Goal: Task Accomplishment & Management: Manage account settings

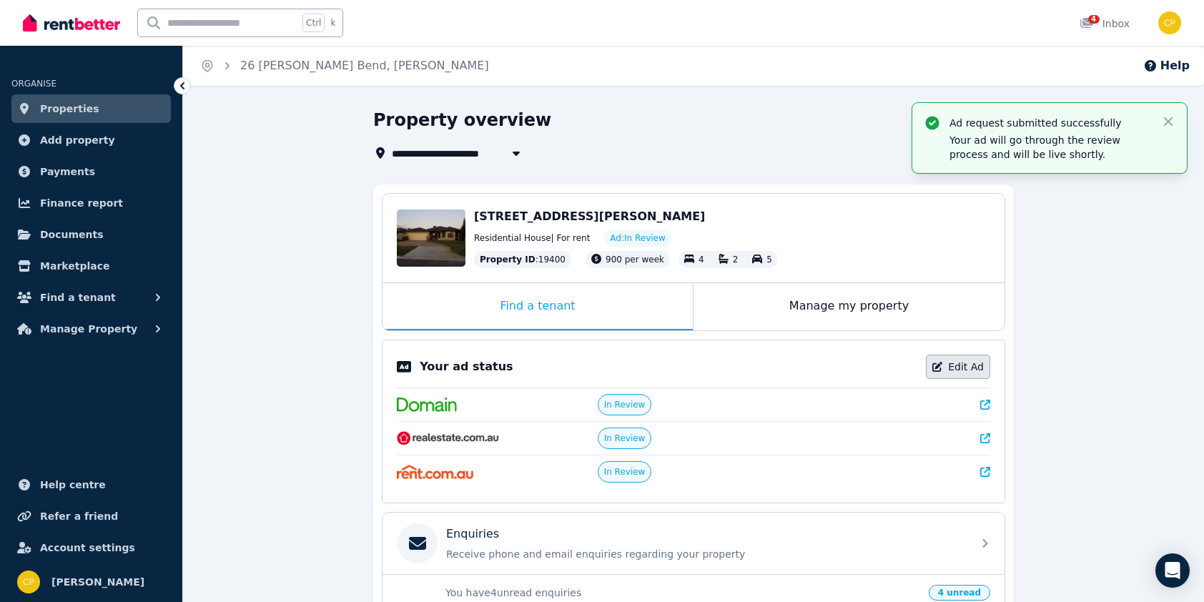
click at [959, 370] on link "Edit Ad" at bounding box center [958, 367] width 64 height 24
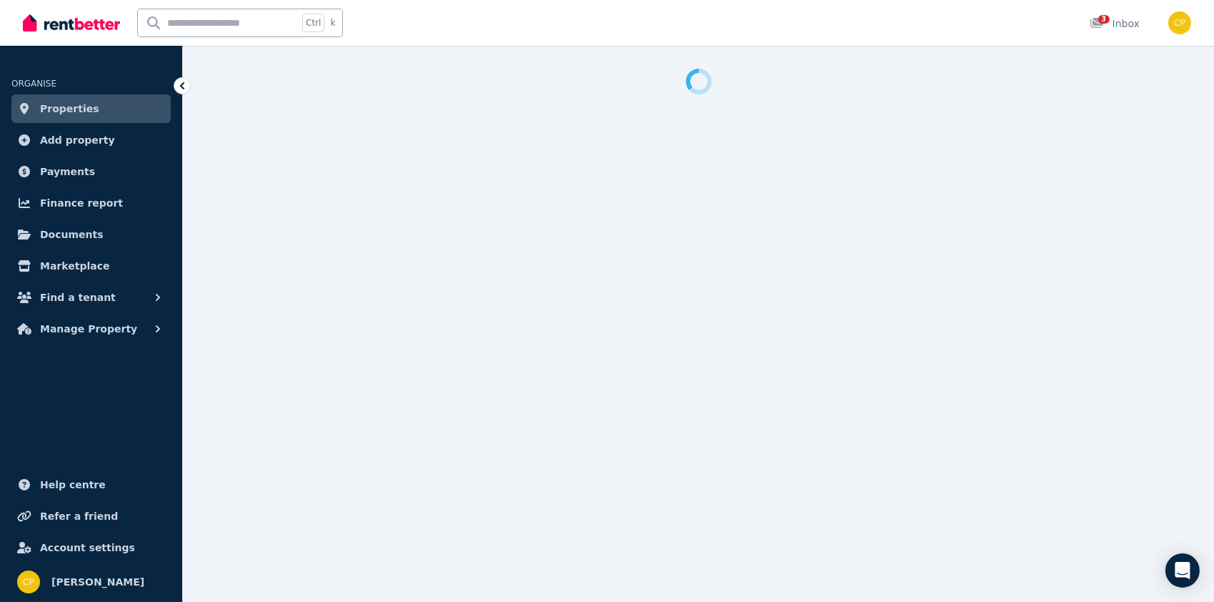
select select "**"
select select "**********"
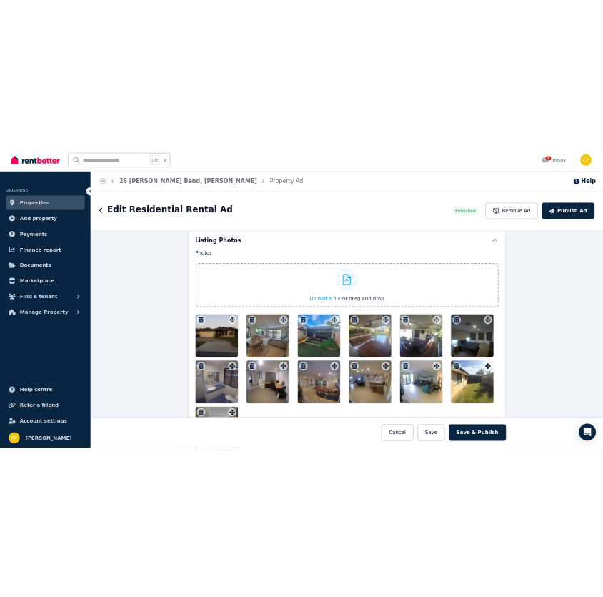
scroll to position [1787, 0]
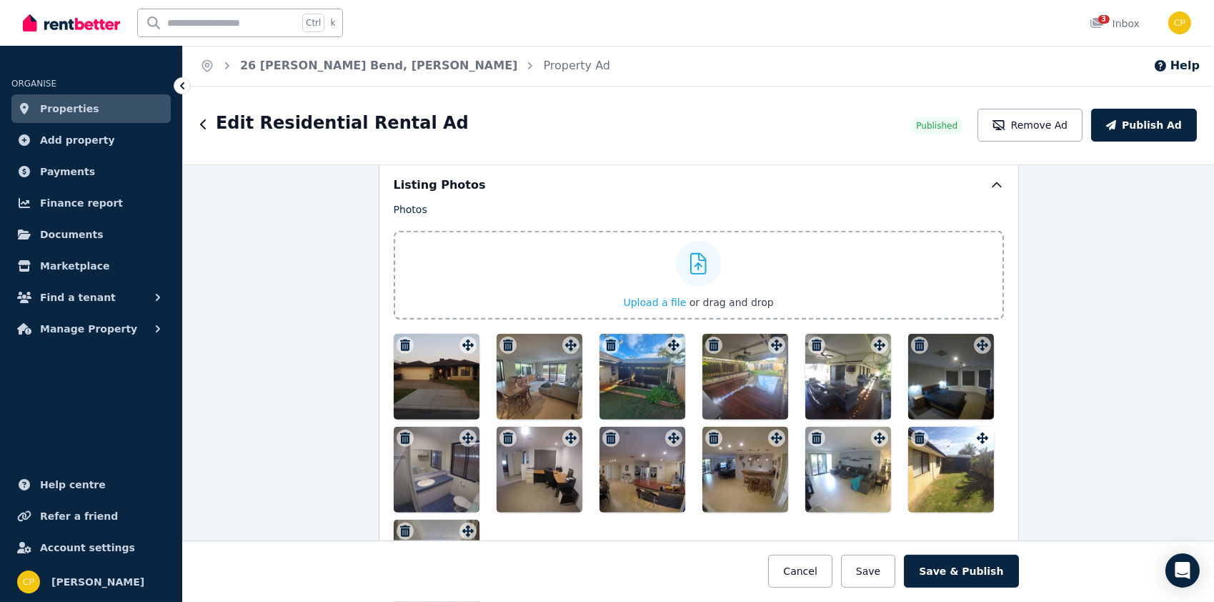
click at [698, 264] on icon at bounding box center [698, 263] width 16 height 21
click at [0, 0] on input "Upload a file or drag and drop" at bounding box center [0, 0] width 0 height 0
click at [649, 299] on span "Upload a file" at bounding box center [655, 302] width 63 height 11
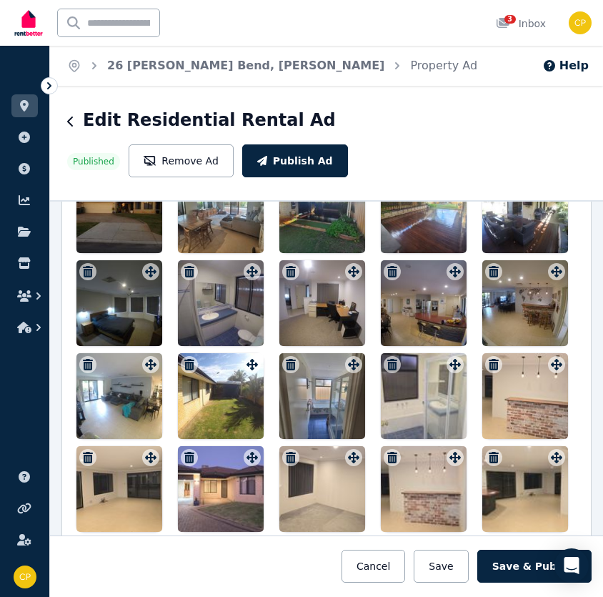
drag, startPoint x: 227, startPoint y: 455, endPoint x: 214, endPoint y: 171, distance: 284.0
click at [214, 171] on div at bounding box center [326, 349] width 500 height 365
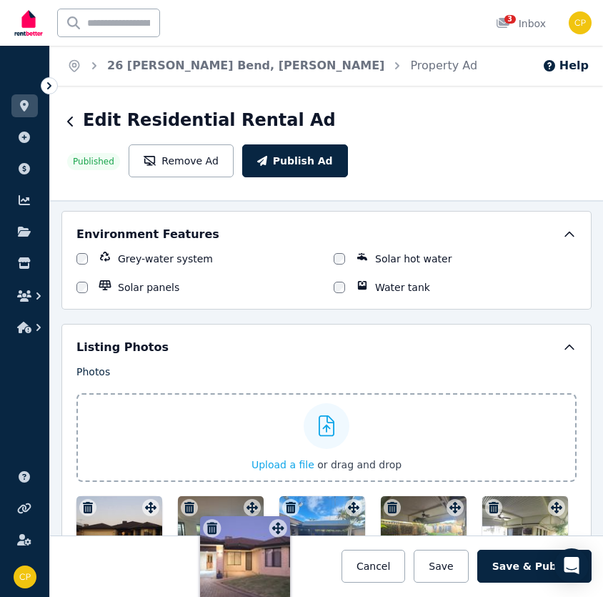
scroll to position [1474, 0]
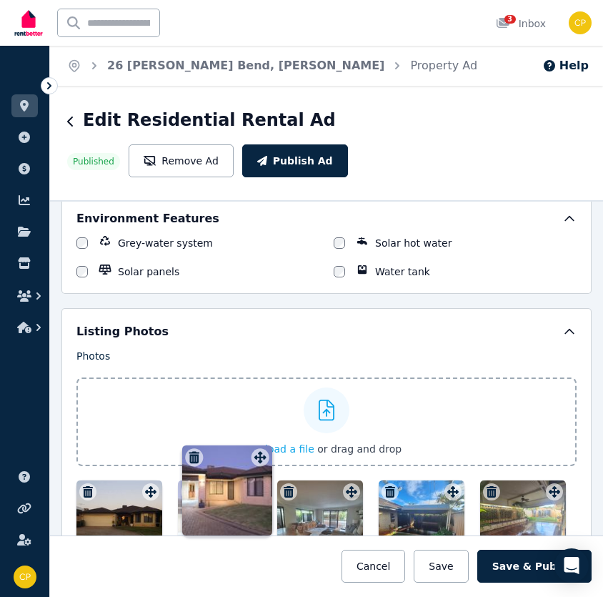
drag, startPoint x: 249, startPoint y: 348, endPoint x: 258, endPoint y: 447, distance: 99.0
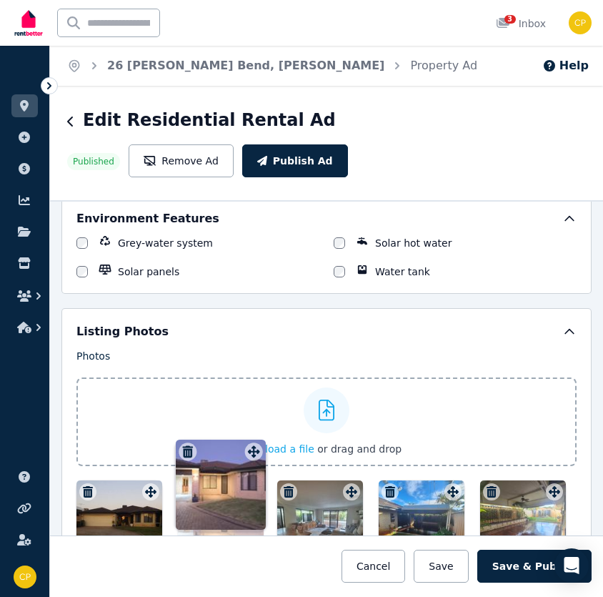
click at [258, 447] on div "Photos Upload a file or drag and drop Uploaded " 20250812_180458.jpeg " Uploade…" at bounding box center [326, 597] width 500 height 496
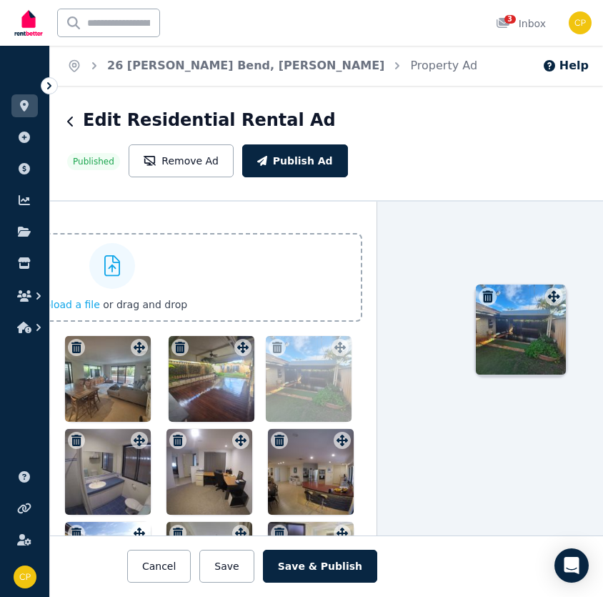
scroll to position [1618, 217]
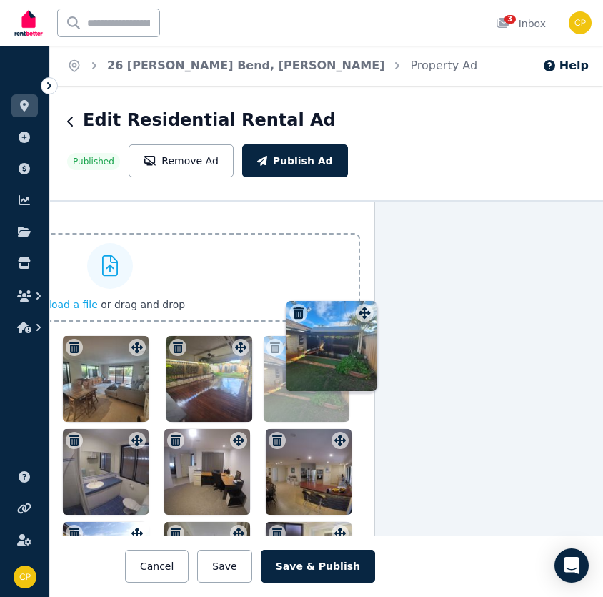
drag, startPoint x: 447, startPoint y: 237, endPoint x: 359, endPoint y: 299, distance: 108.7
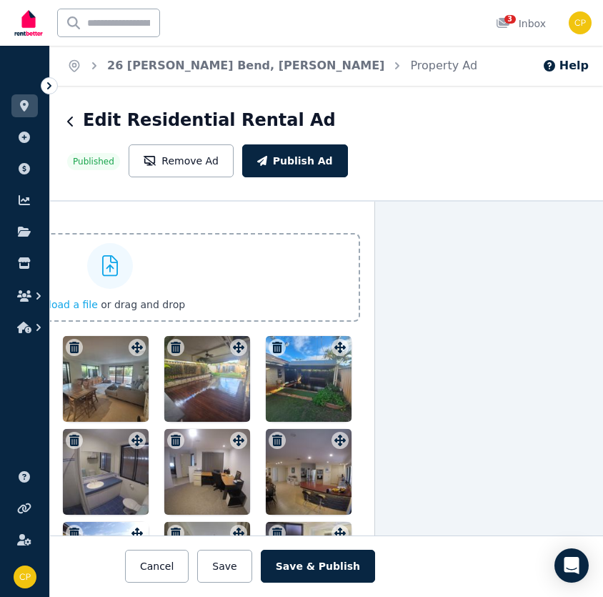
drag, startPoint x: 89, startPoint y: 339, endPoint x: 163, endPoint y: 332, distance: 74.7
click at [163, 336] on div at bounding box center [110, 518] width 500 height 365
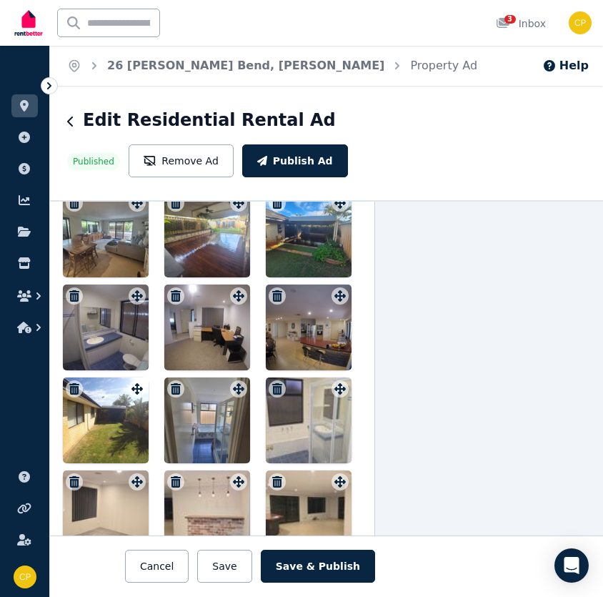
scroll to position [1833, 217]
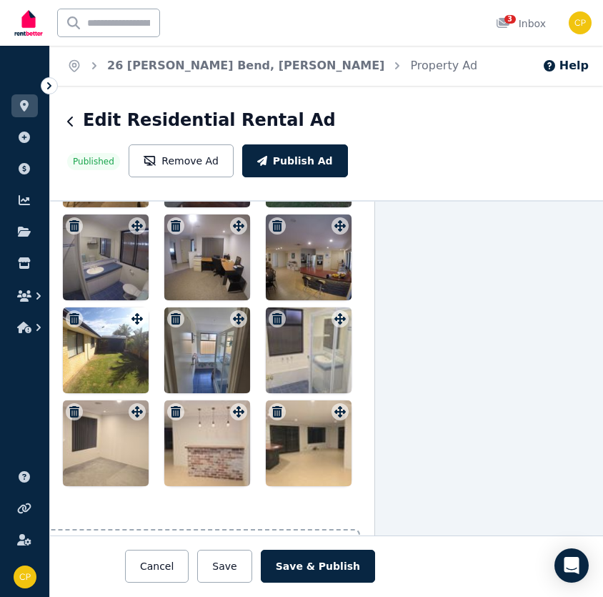
drag, startPoint x: 479, startPoint y: 380, endPoint x: 550, endPoint y: 365, distance: 72.2
click at [552, 364] on div "**********" at bounding box center [326, 398] width 553 height 397
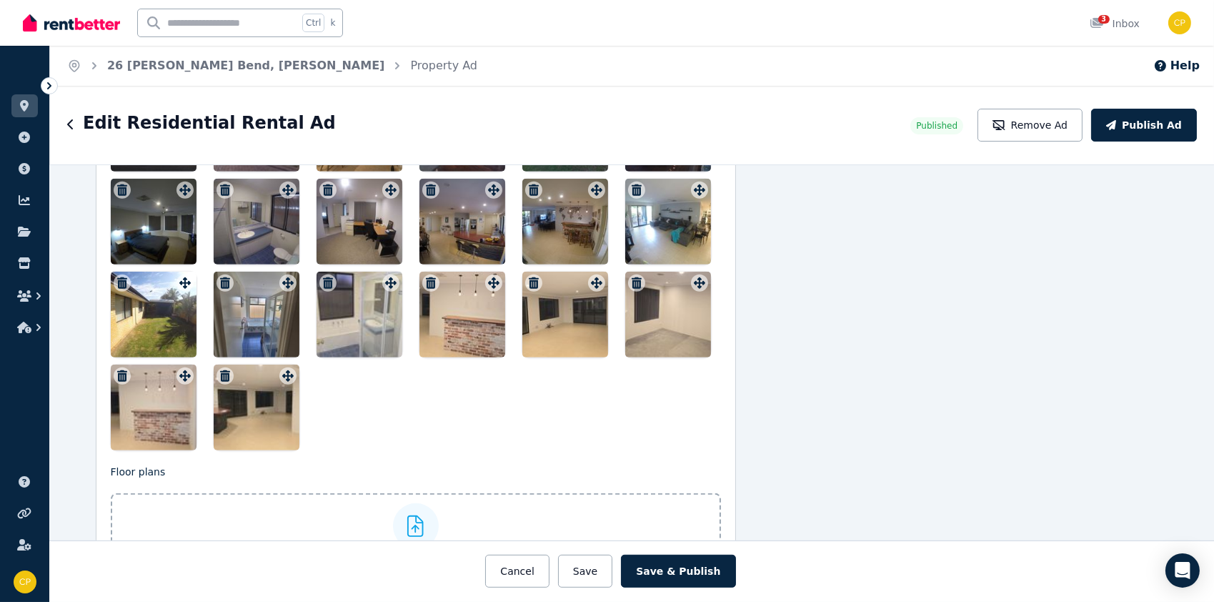
click at [424, 279] on icon "button" at bounding box center [431, 282] width 14 height 11
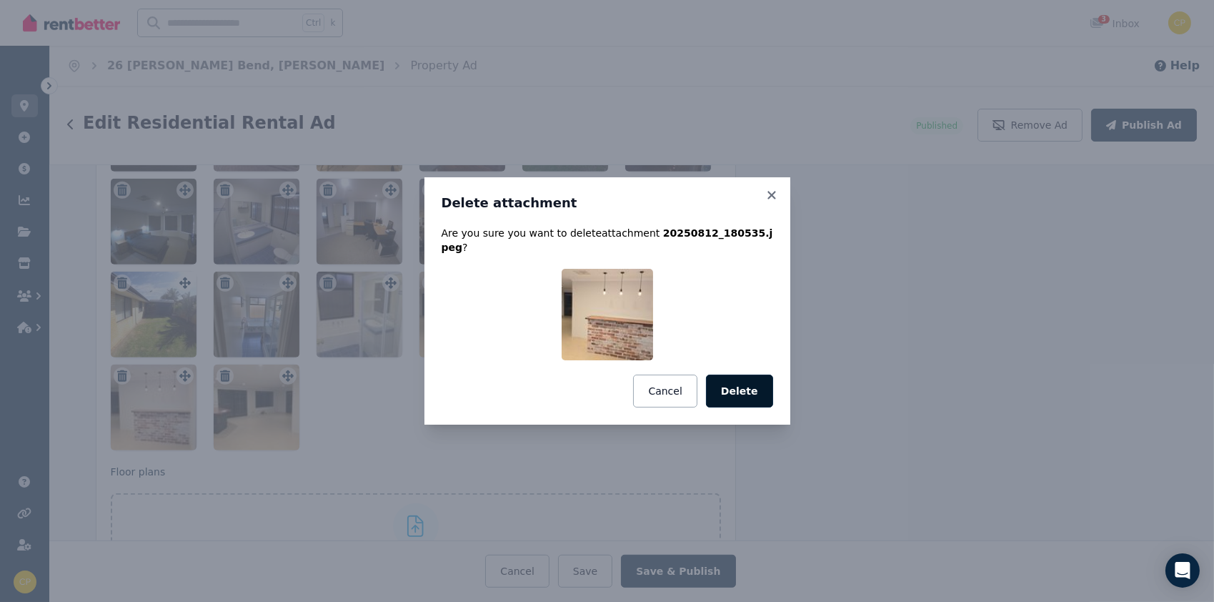
click at [720, 379] on button "Delete" at bounding box center [739, 391] width 67 height 33
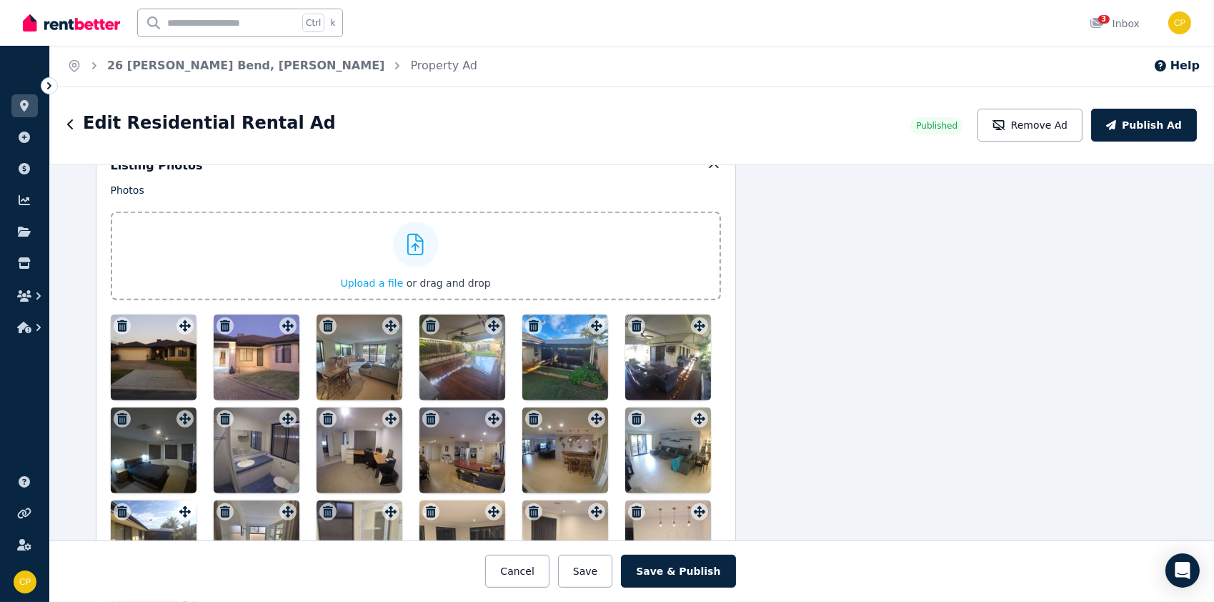
scroll to position [1618, 217]
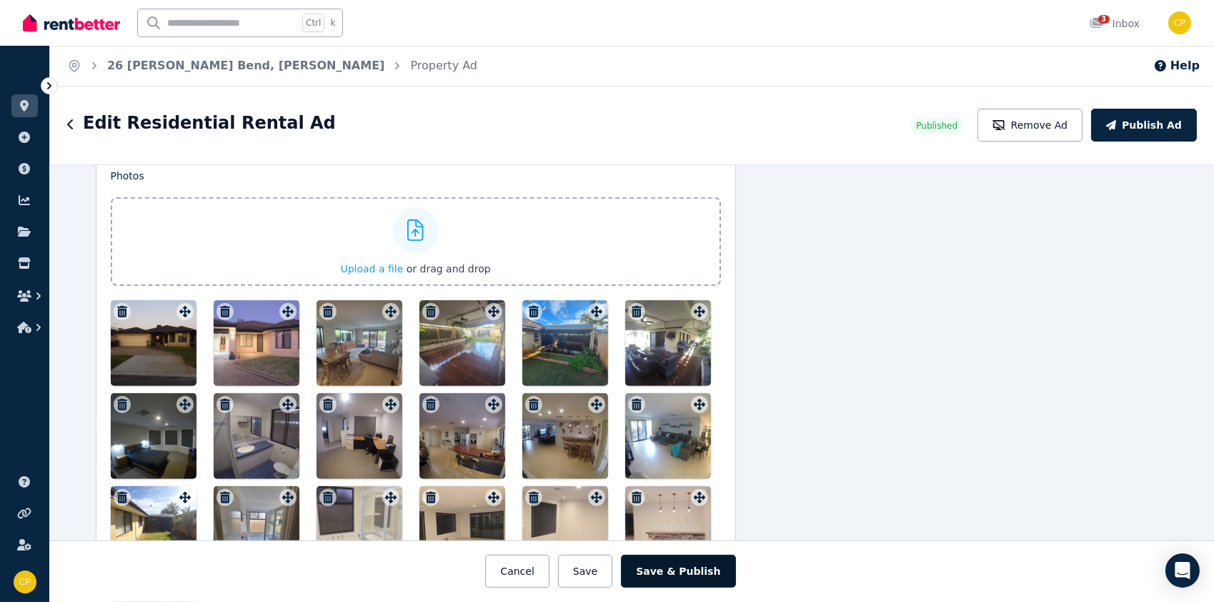
click at [695, 567] on button "Save & Publish" at bounding box center [678, 571] width 114 height 33
click at [690, 577] on button "Save & Publish" at bounding box center [678, 571] width 114 height 33
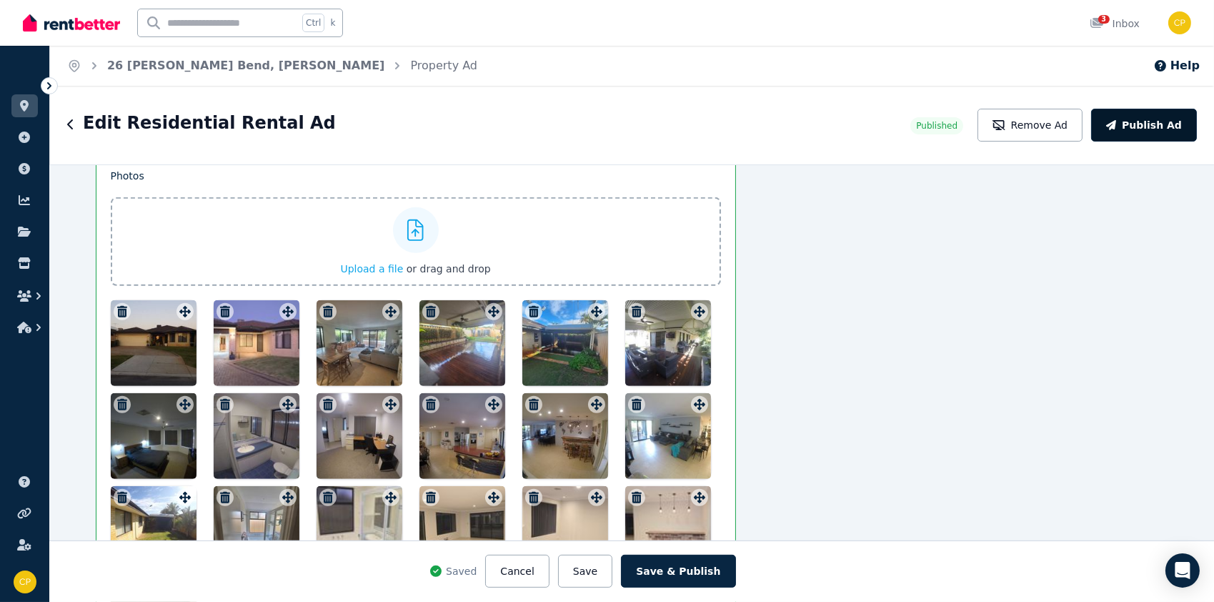
click at [1143, 122] on button "Publish Ad" at bounding box center [1144, 125] width 106 height 33
click at [1111, 125] on button "Publish Ad" at bounding box center [1144, 125] width 106 height 33
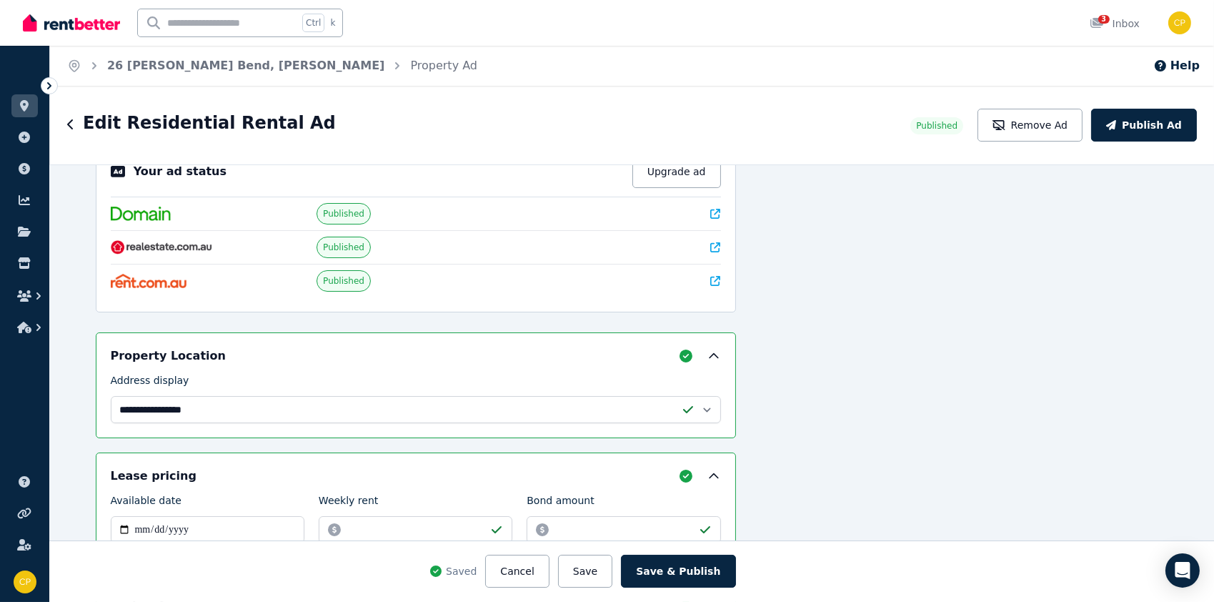
scroll to position [0, 217]
